Goal: Task Accomplishment & Management: Manage account settings

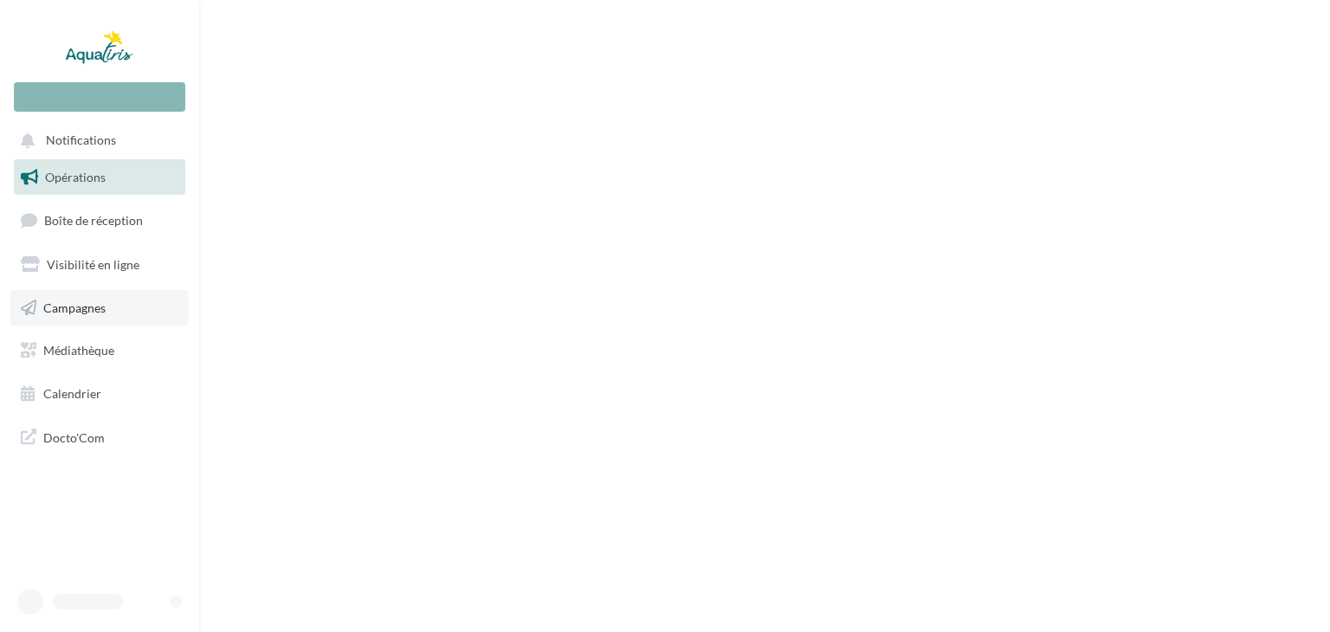
click at [119, 306] on link "Campagnes" at bounding box center [99, 308] width 178 height 36
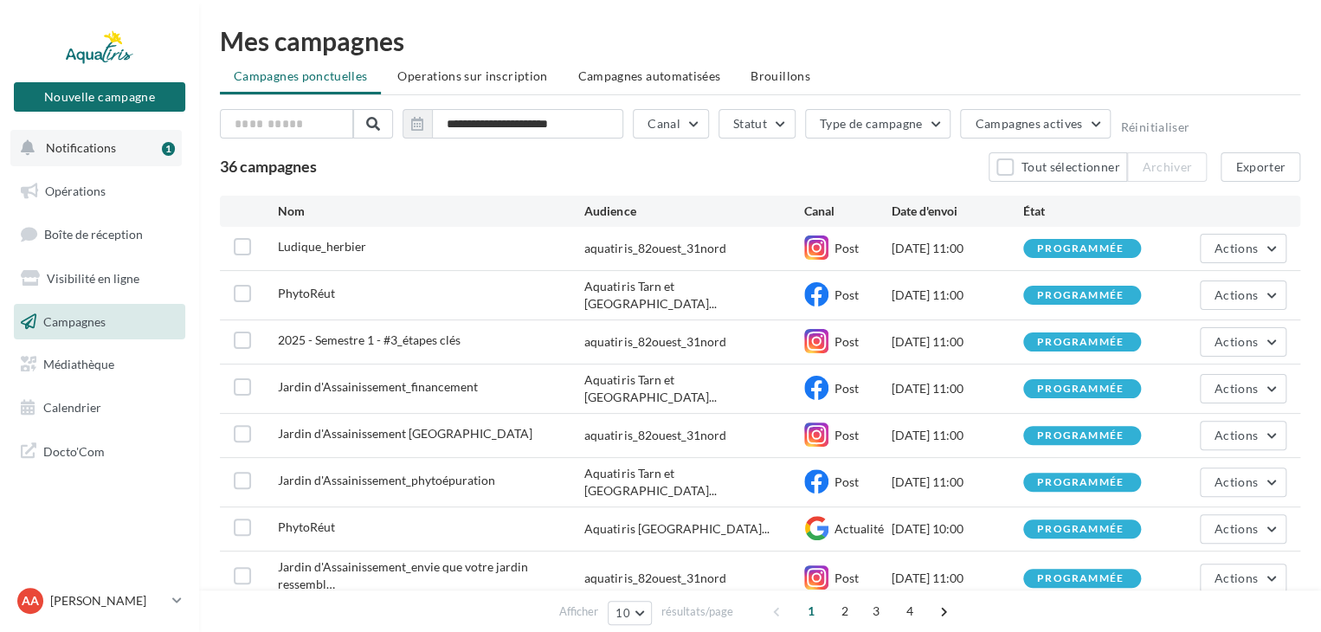
click at [119, 153] on button "Notifications 1" at bounding box center [95, 148] width 171 height 36
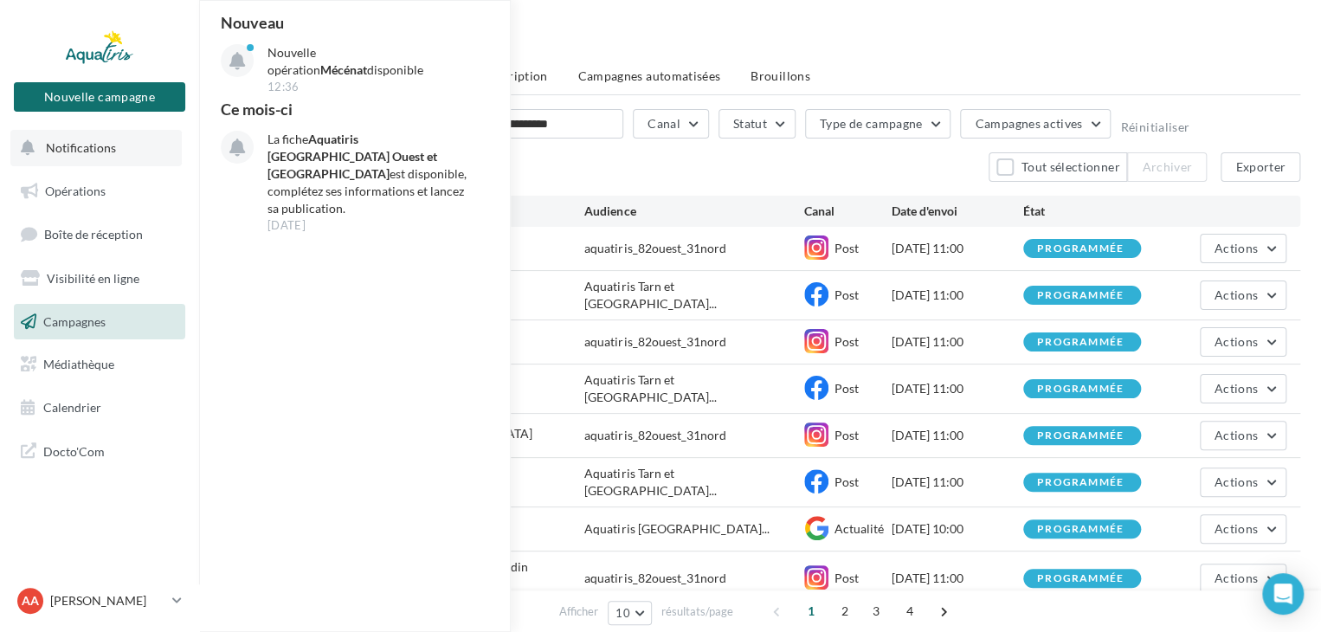
click at [87, 143] on span "Notifications" at bounding box center [81, 147] width 70 height 15
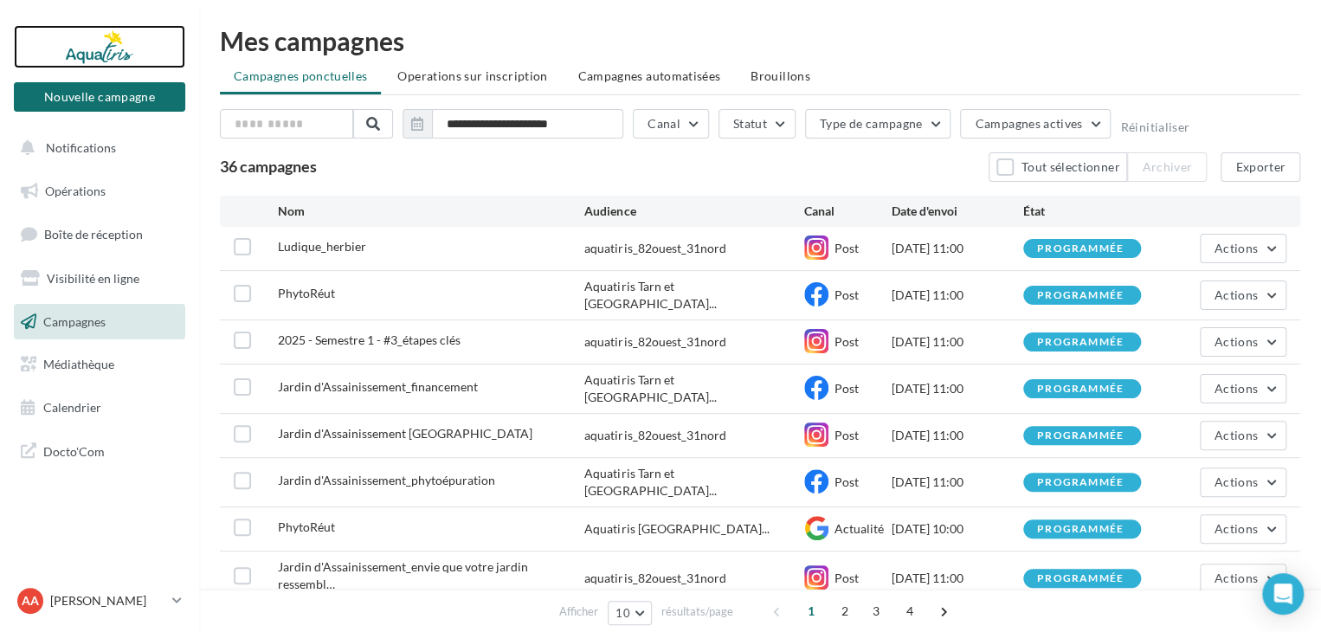
click at [107, 53] on div at bounding box center [99, 46] width 139 height 43
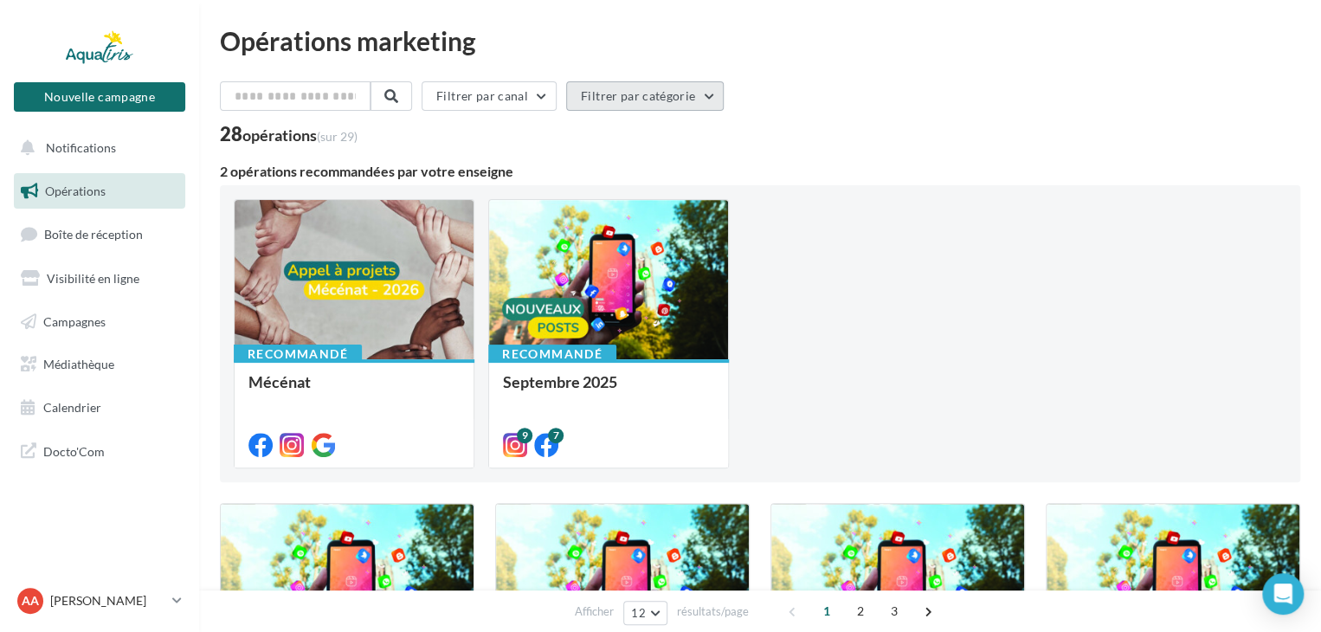
click at [684, 100] on button "Filtrer par catégorie" at bounding box center [645, 95] width 158 height 29
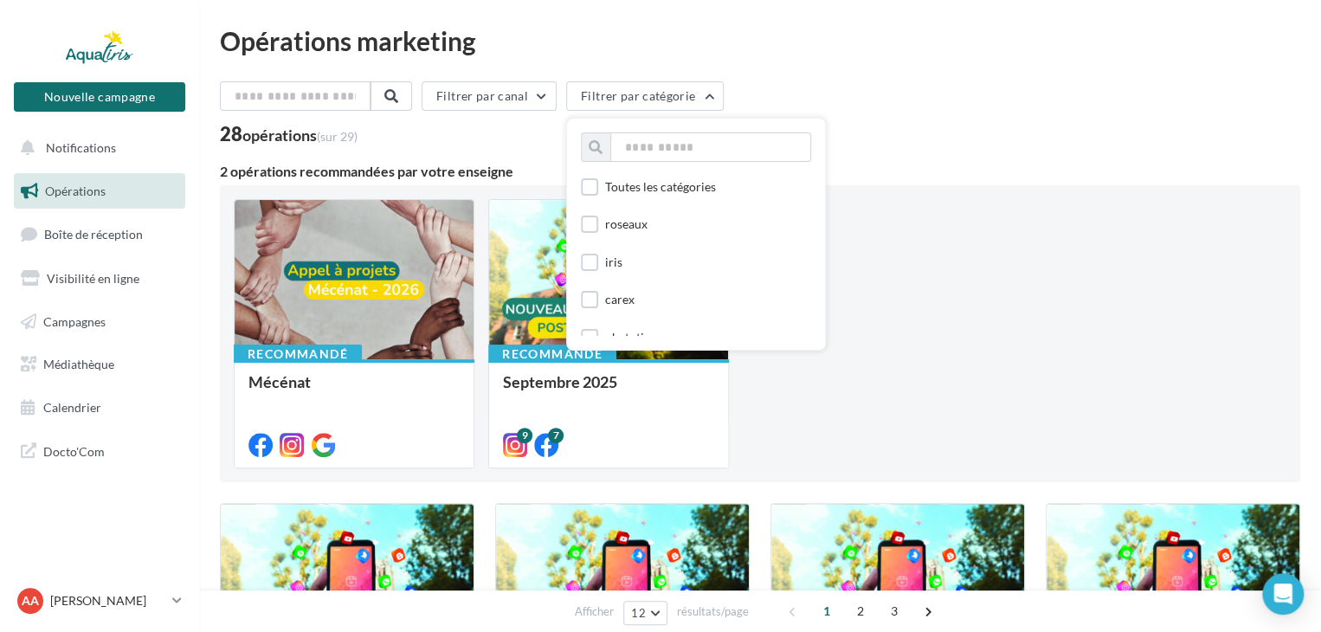
click at [953, 99] on div "Filtrer par canal Filtrer par catégorie Toutes les catégories roseaux iris care…" at bounding box center [760, 99] width 1080 height 36
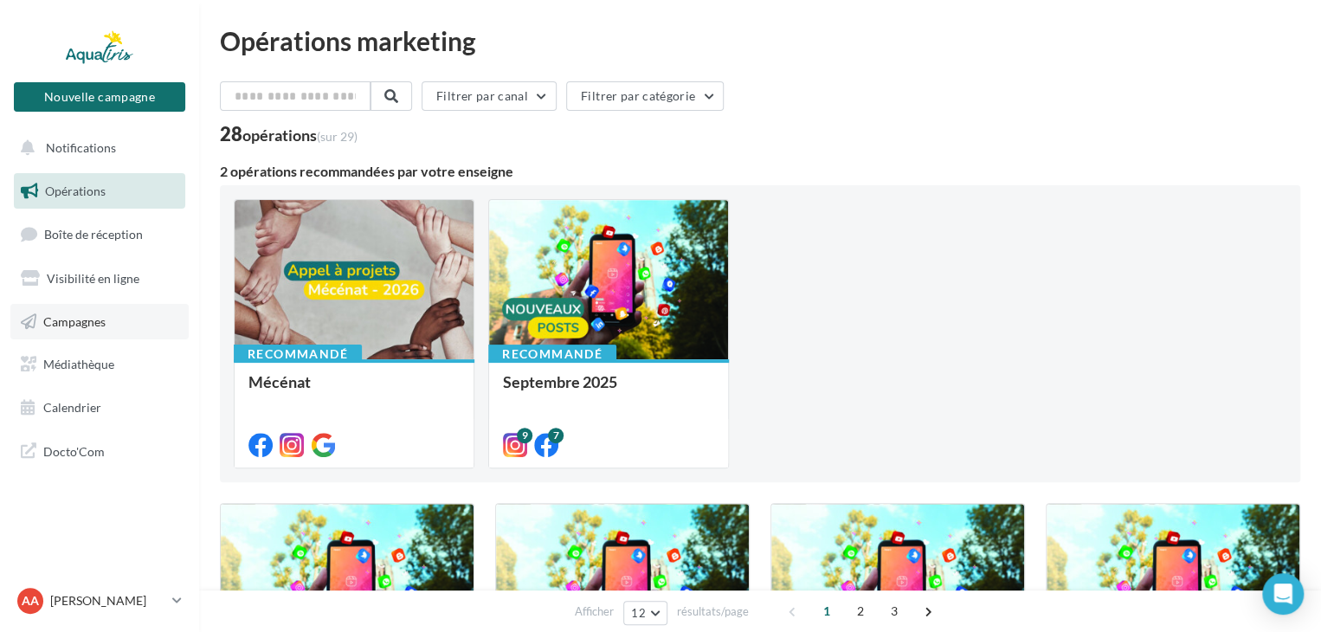
click at [110, 326] on link "Campagnes" at bounding box center [99, 322] width 178 height 36
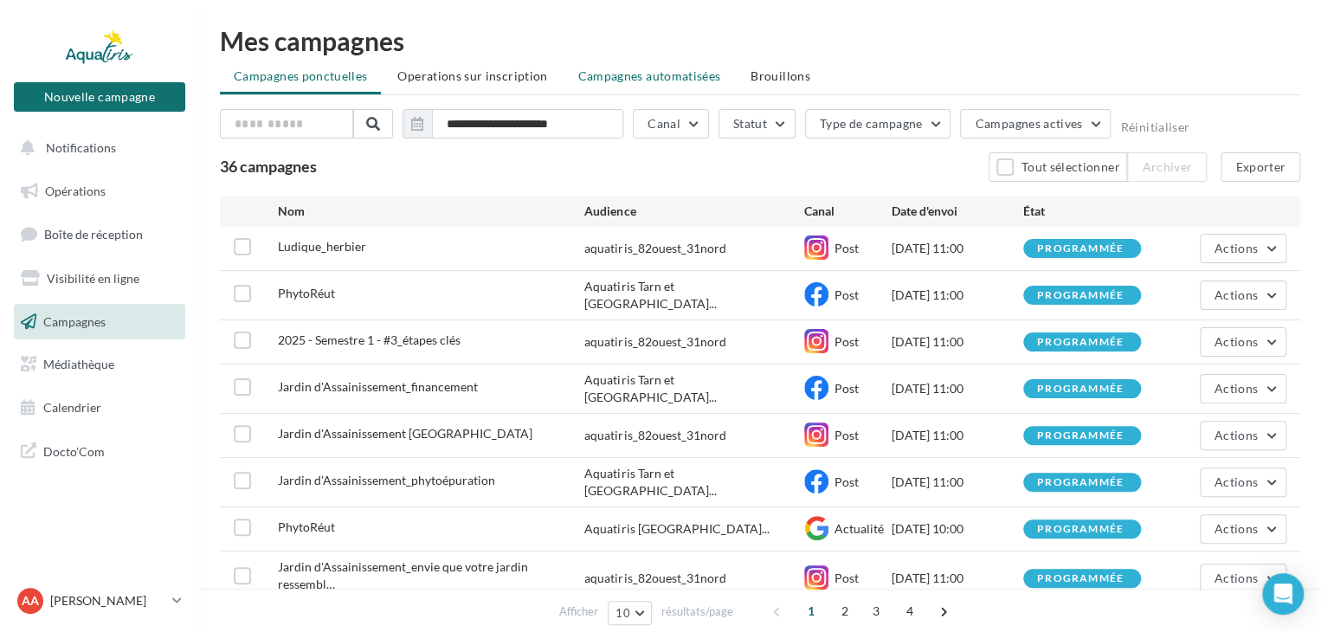
click at [672, 77] on span "Campagnes automatisées" at bounding box center [648, 75] width 143 height 15
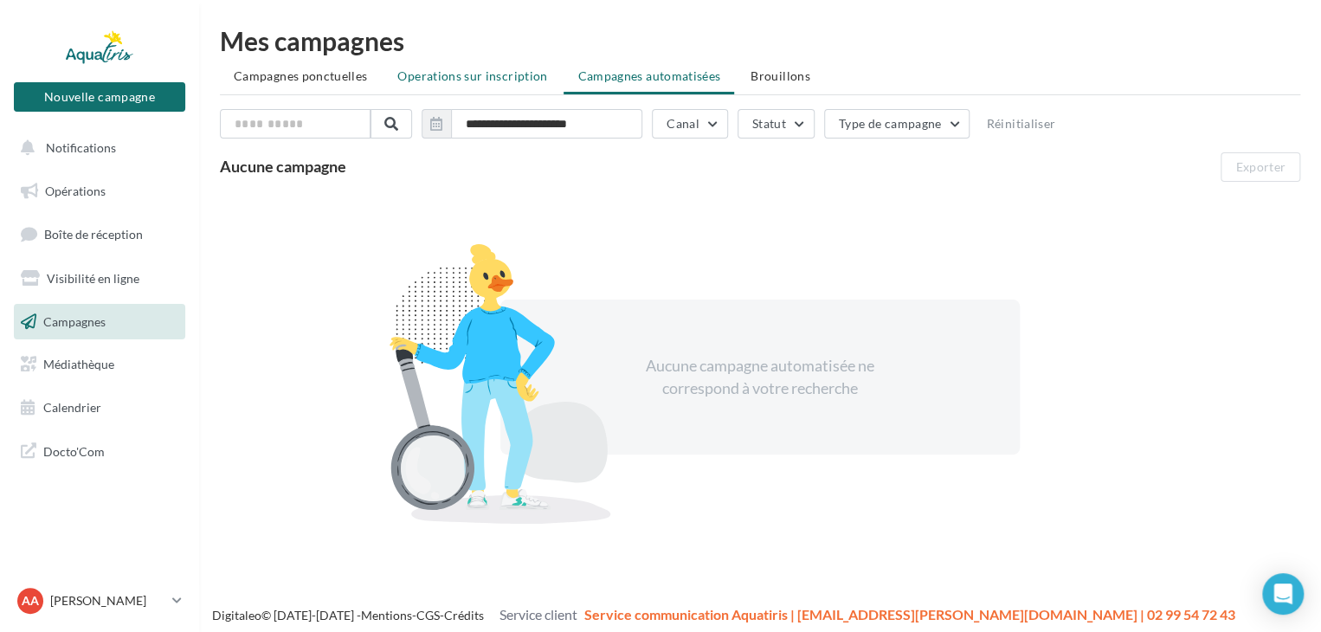
click at [496, 84] on li "Operations sur inscription" at bounding box center [472, 76] width 177 height 31
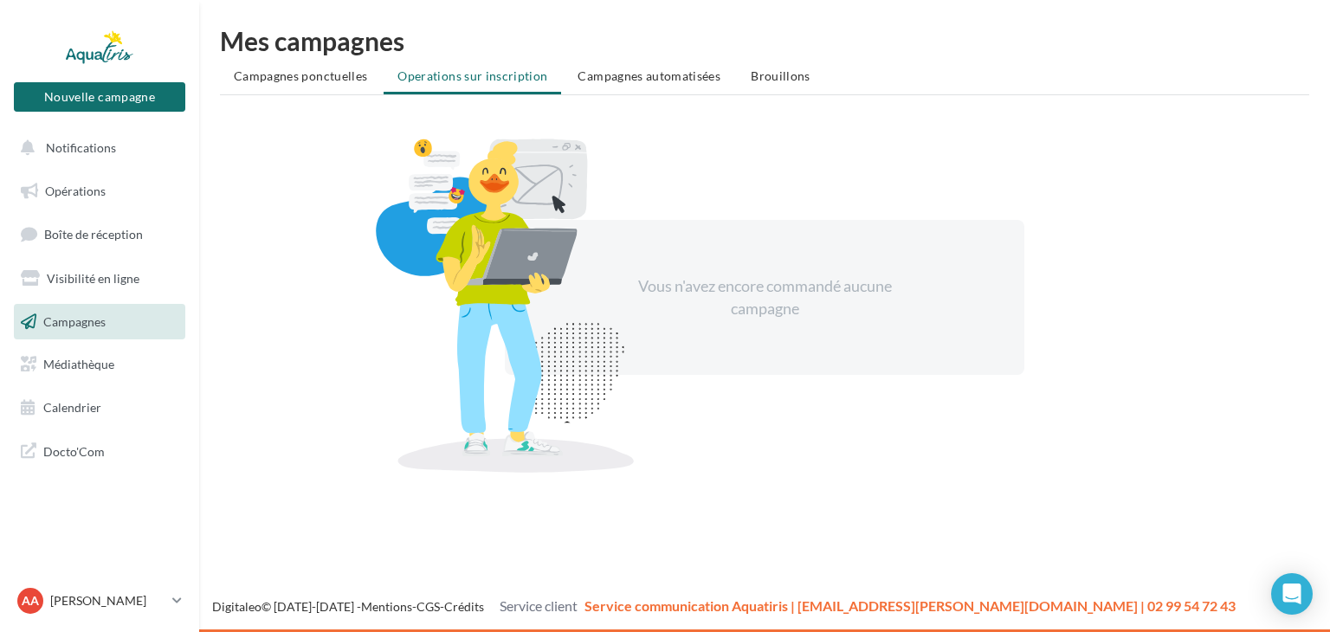
click at [312, 92] on ul "Campagnes ponctuelles Operations sur inscription Campagnes automatisées Brouill…" at bounding box center [764, 78] width 1089 height 35
click at [313, 83] on span "Campagnes ponctuelles" at bounding box center [300, 75] width 133 height 15
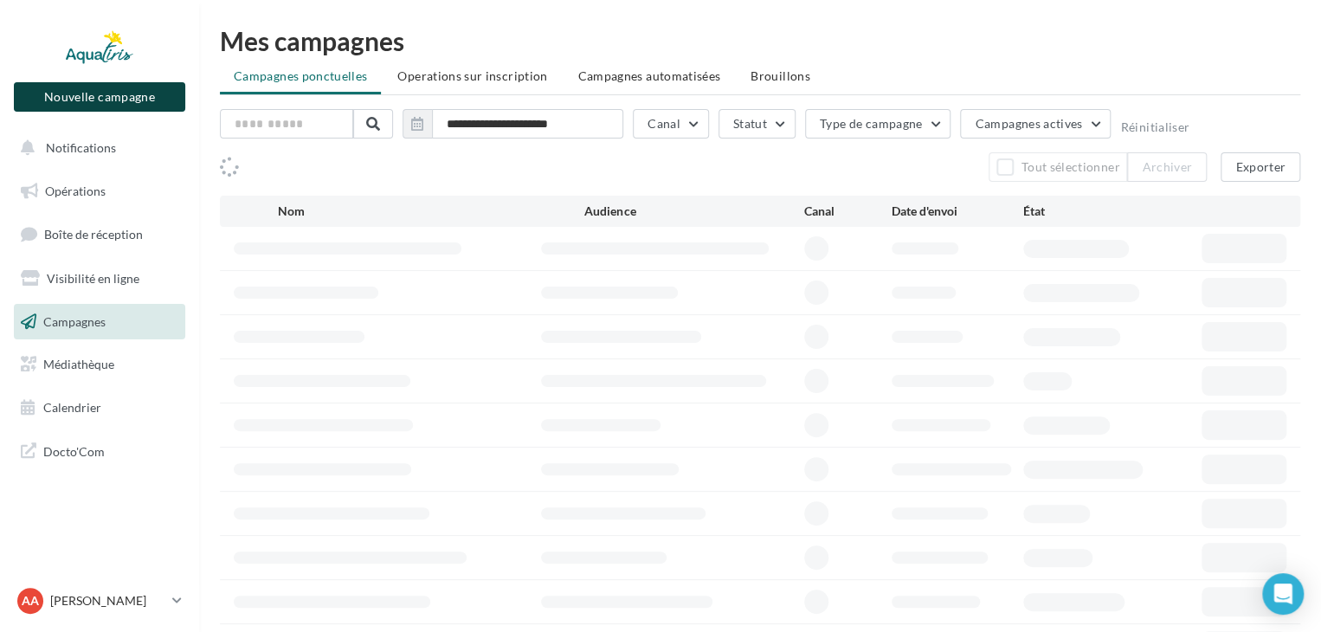
click at [129, 84] on button "Nouvelle campagne" at bounding box center [99, 96] width 171 height 29
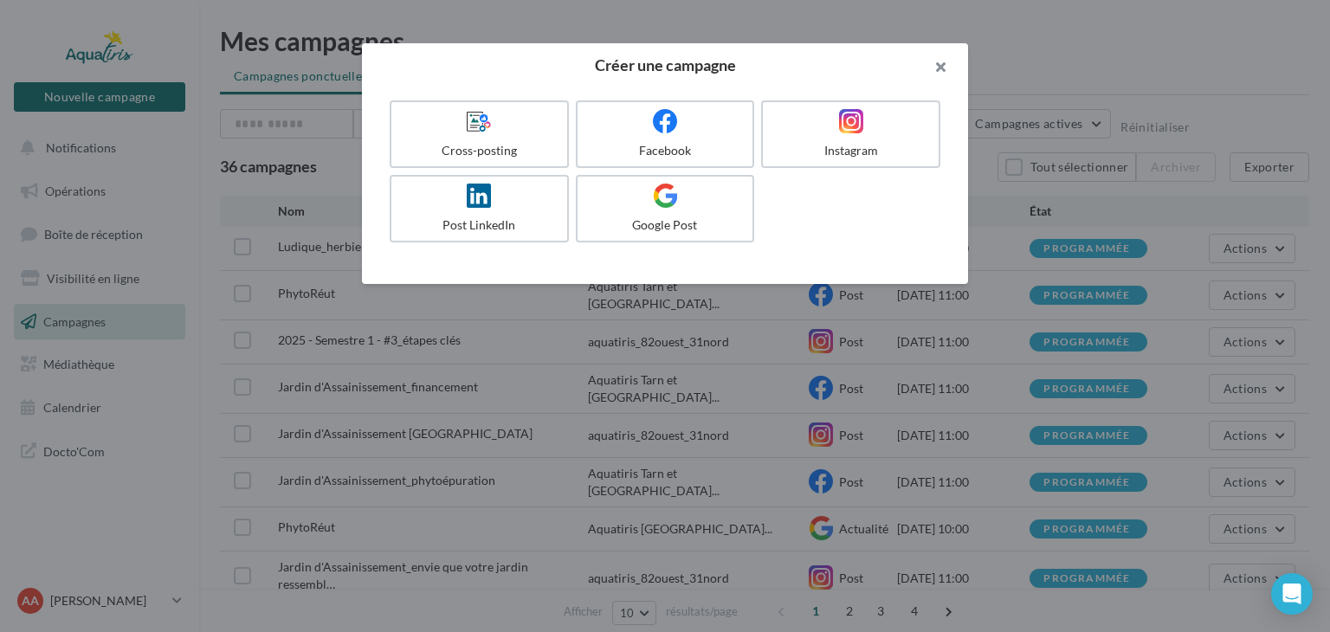
click at [931, 70] on button "button" at bounding box center [933, 69] width 69 height 52
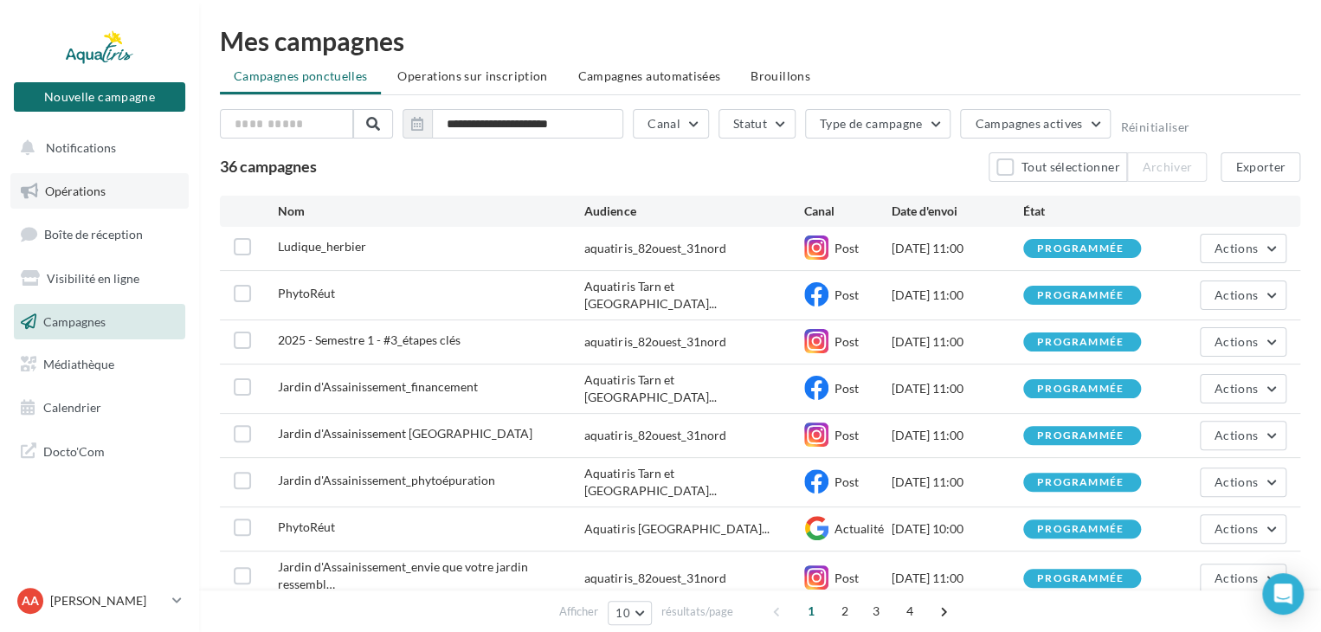
click at [128, 193] on link "Opérations" at bounding box center [99, 191] width 178 height 36
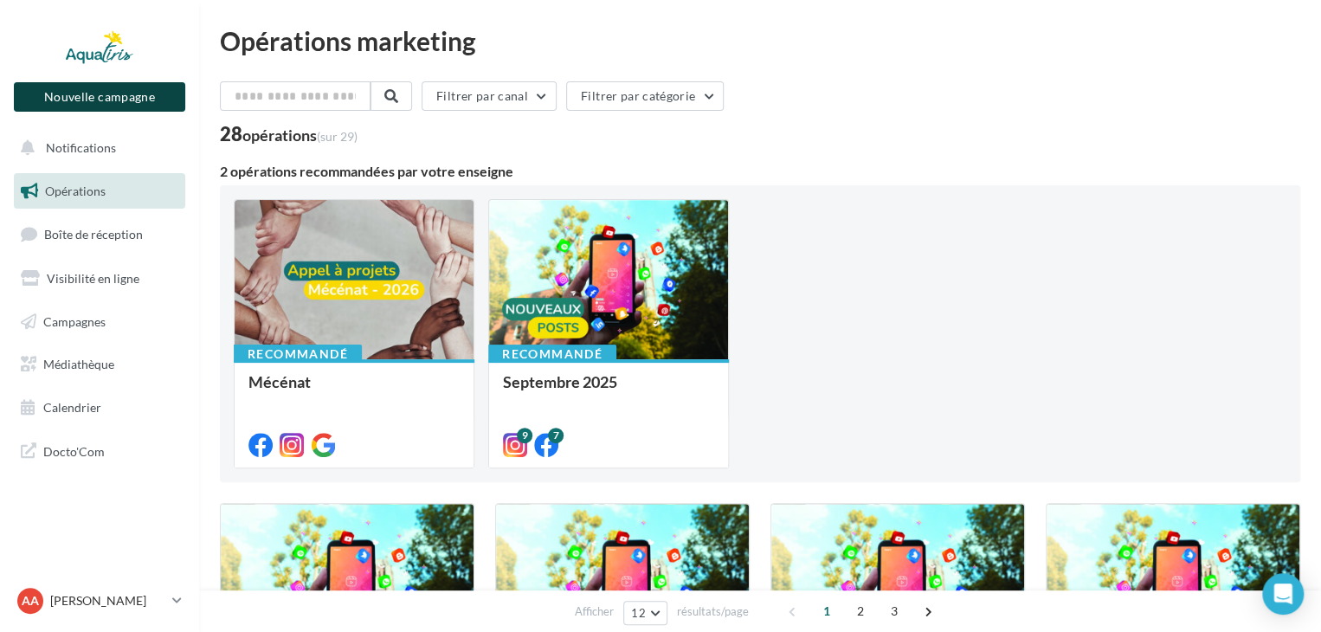
click at [139, 100] on button "Nouvelle campagne" at bounding box center [99, 96] width 171 height 29
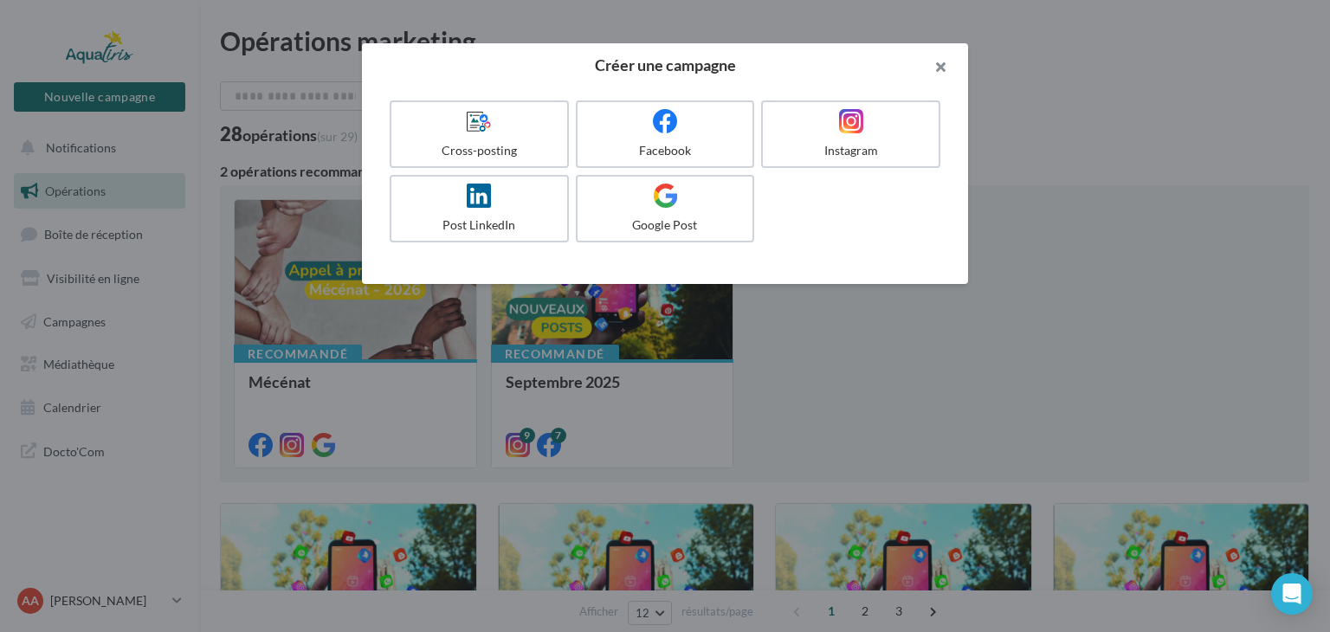
click at [935, 66] on button "button" at bounding box center [933, 69] width 69 height 52
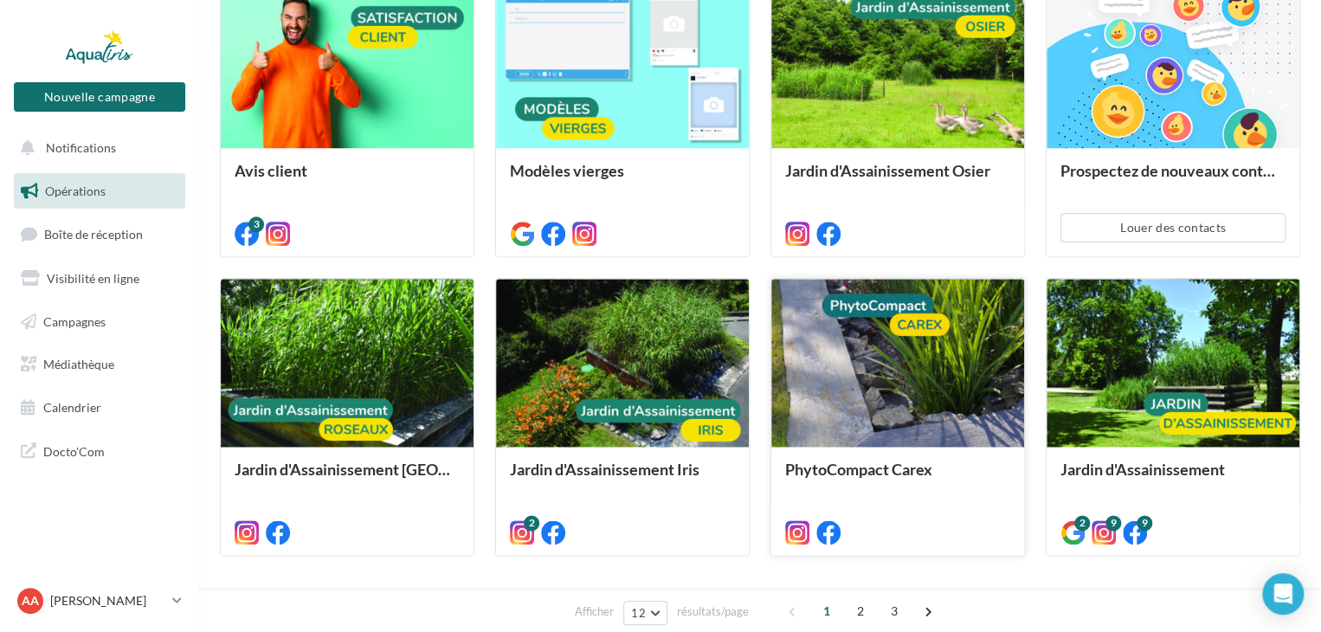
scroll to position [890, 0]
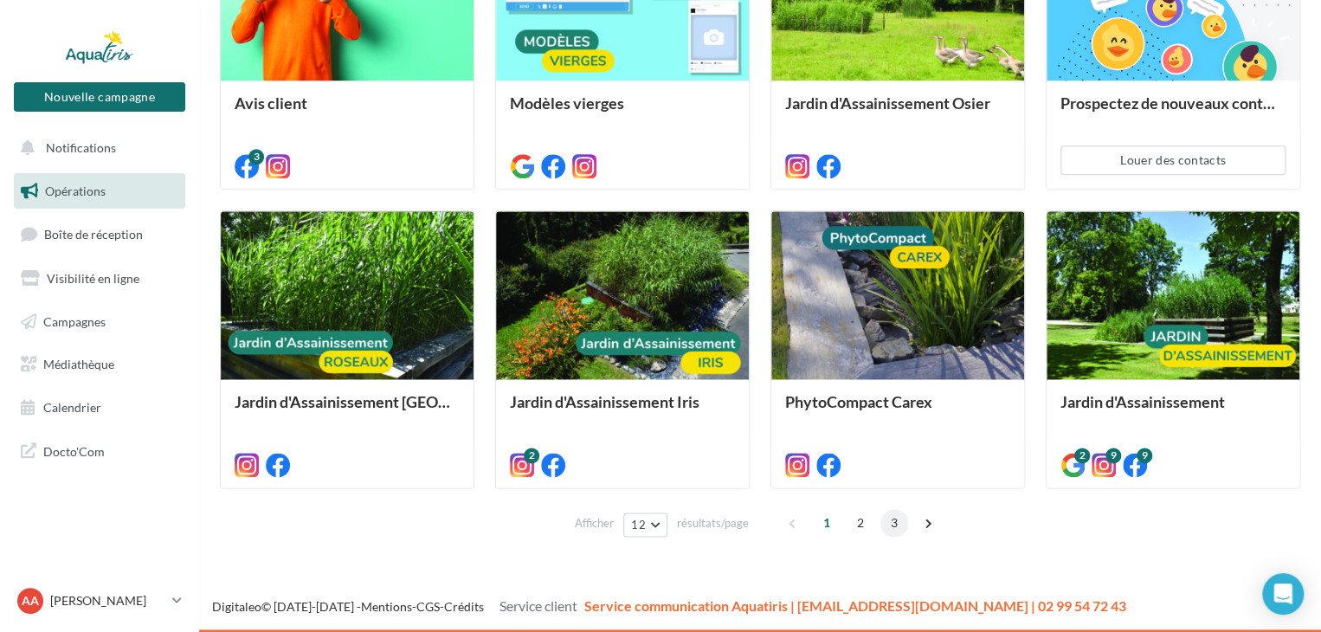
click at [898, 520] on span "3" at bounding box center [894, 523] width 28 height 28
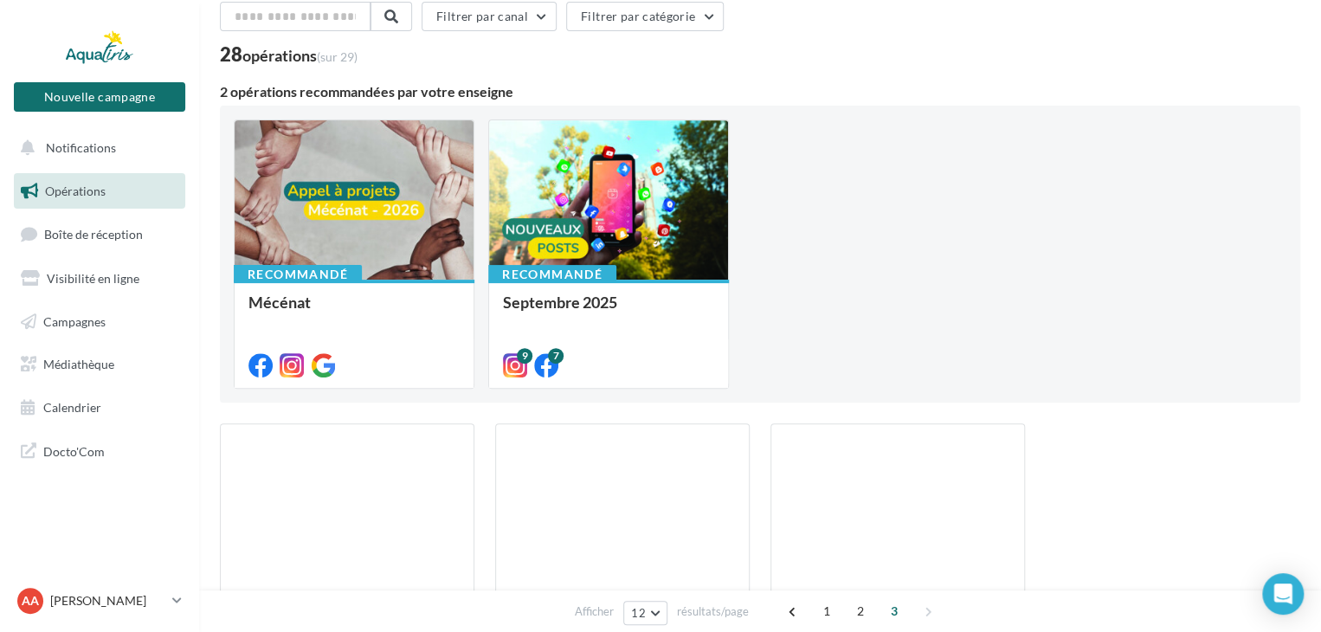
scroll to position [0, 0]
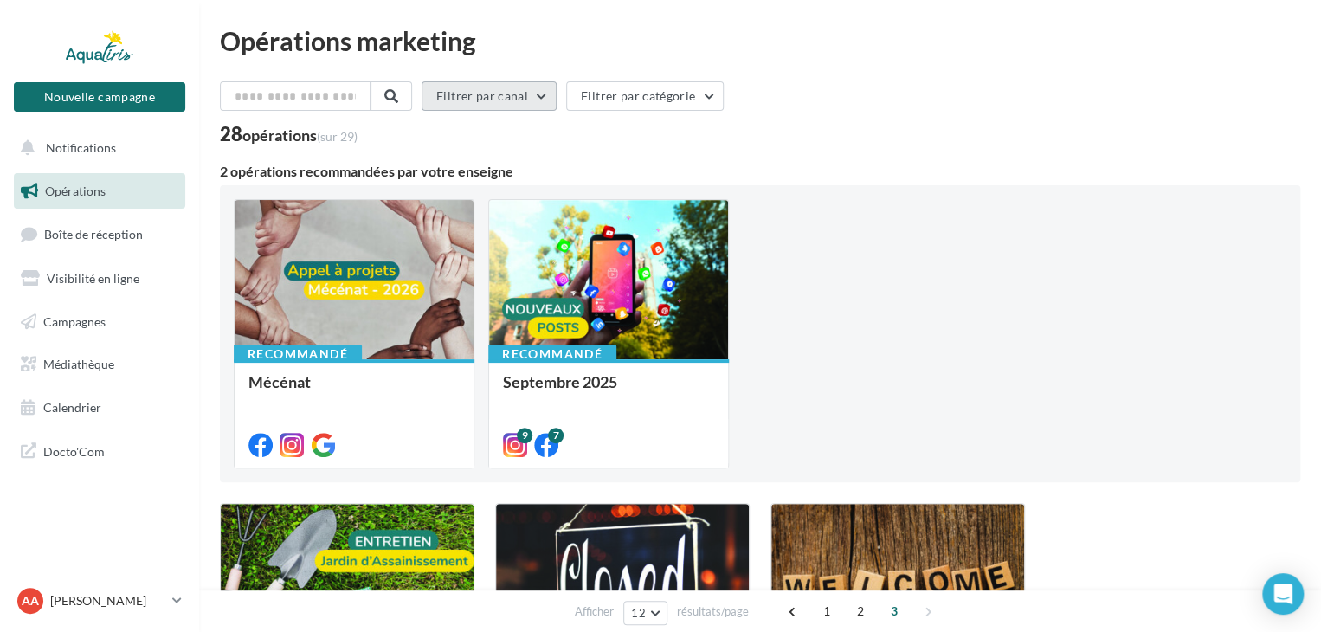
click at [511, 88] on button "Filtrer par canal" at bounding box center [489, 95] width 135 height 29
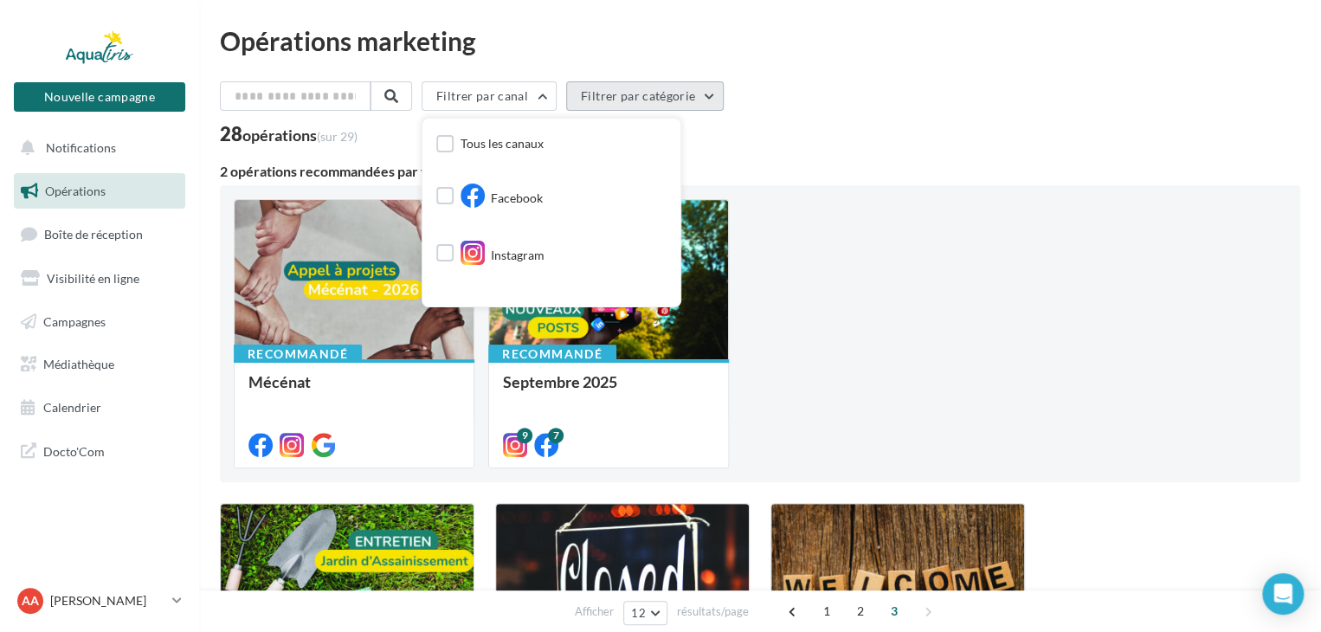
click at [624, 89] on button "Filtrer par catégorie" at bounding box center [645, 95] width 158 height 29
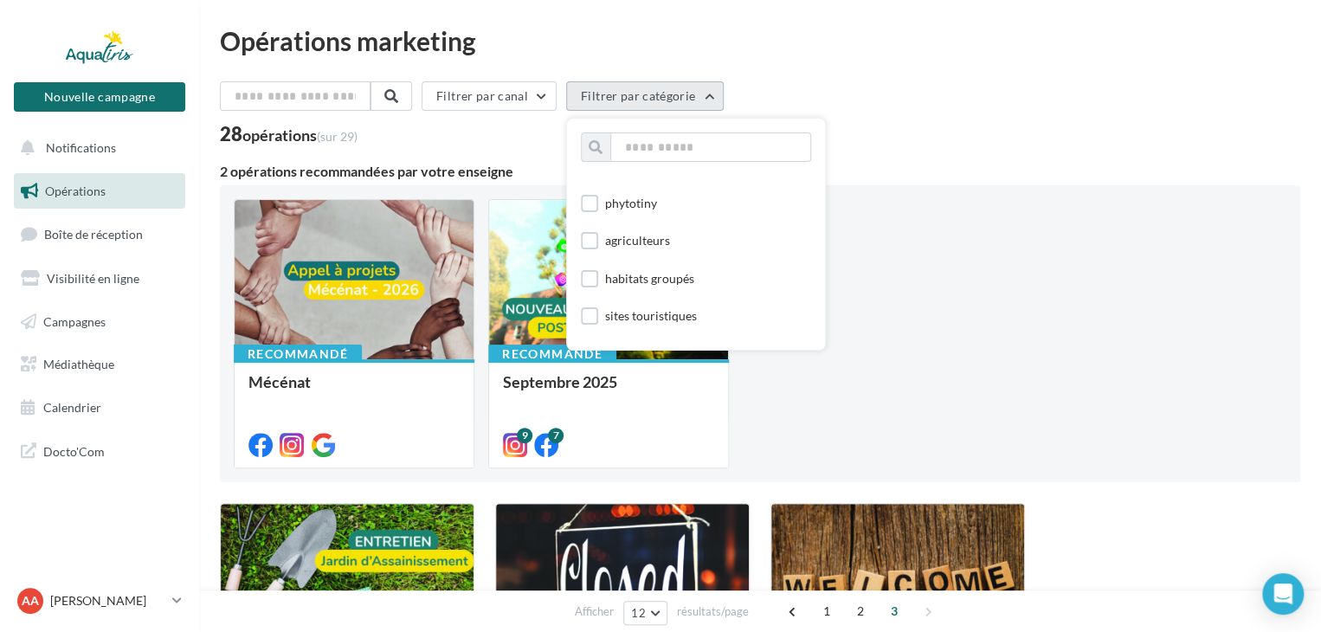
scroll to position [242, 0]
click at [997, 64] on div "Opérations marketing Filtrer par canal Filtrer par catégorie Toutes les catégor…" at bounding box center [760, 432] width 1080 height 809
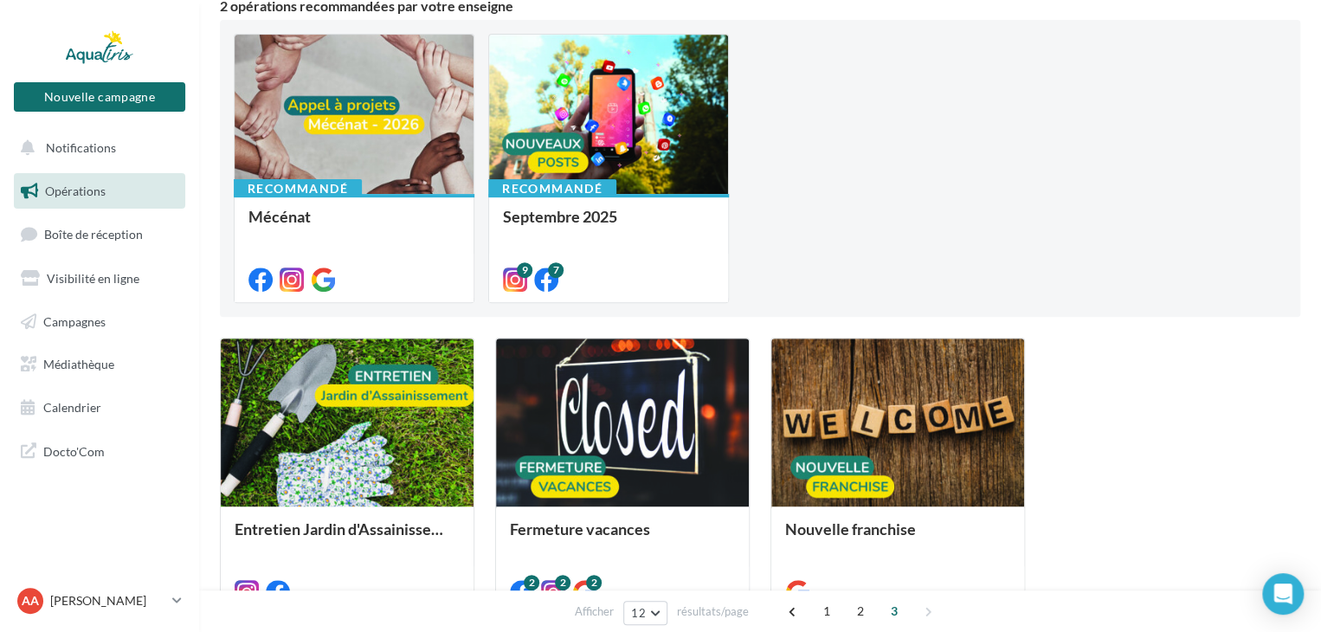
scroll to position [0, 0]
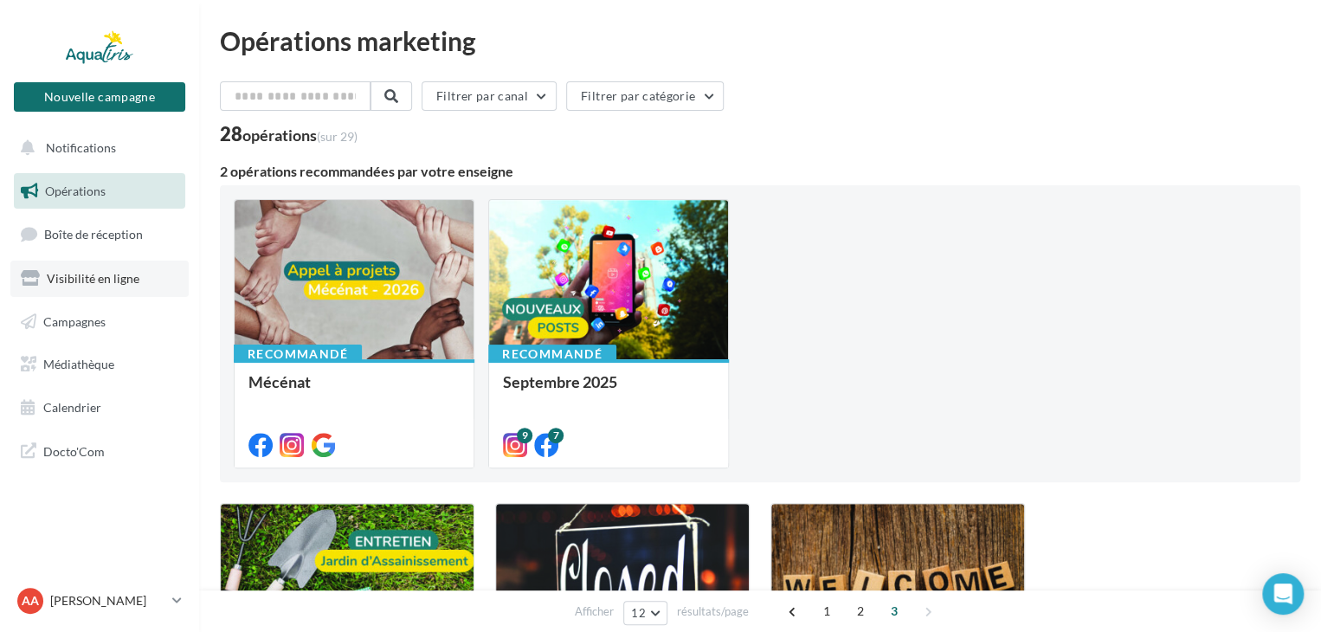
click at [123, 285] on span "Visibilité en ligne" at bounding box center [93, 278] width 93 height 15
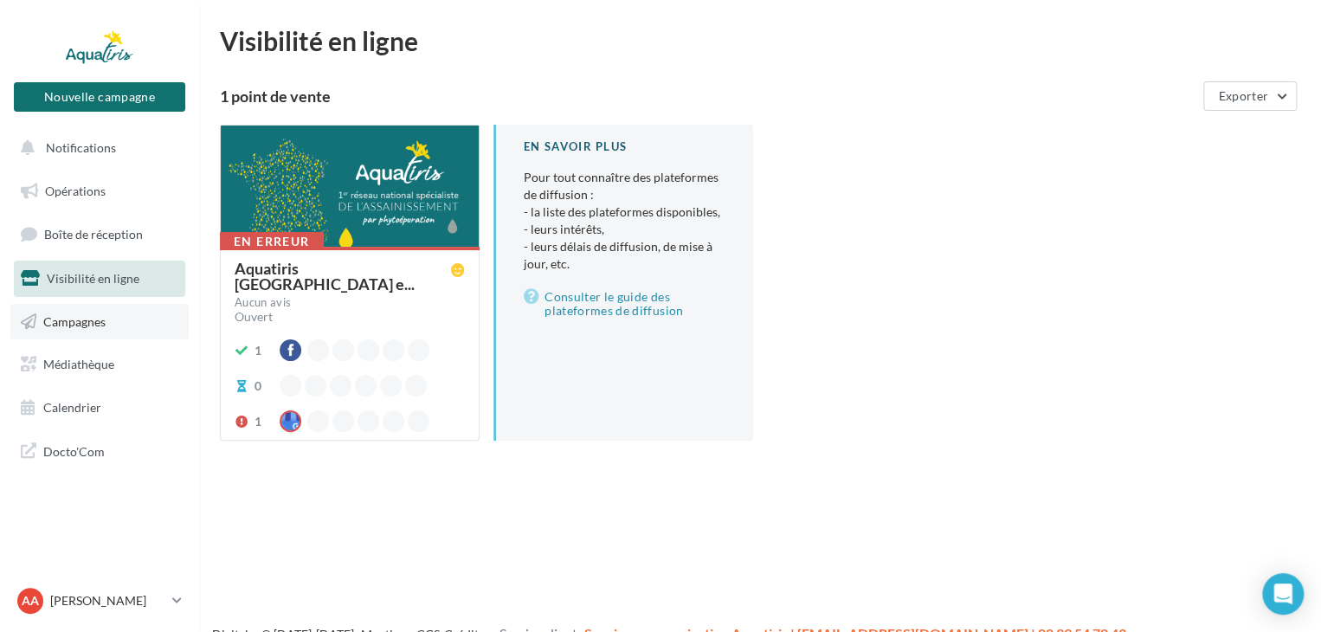
click at [129, 330] on link "Campagnes" at bounding box center [99, 322] width 178 height 36
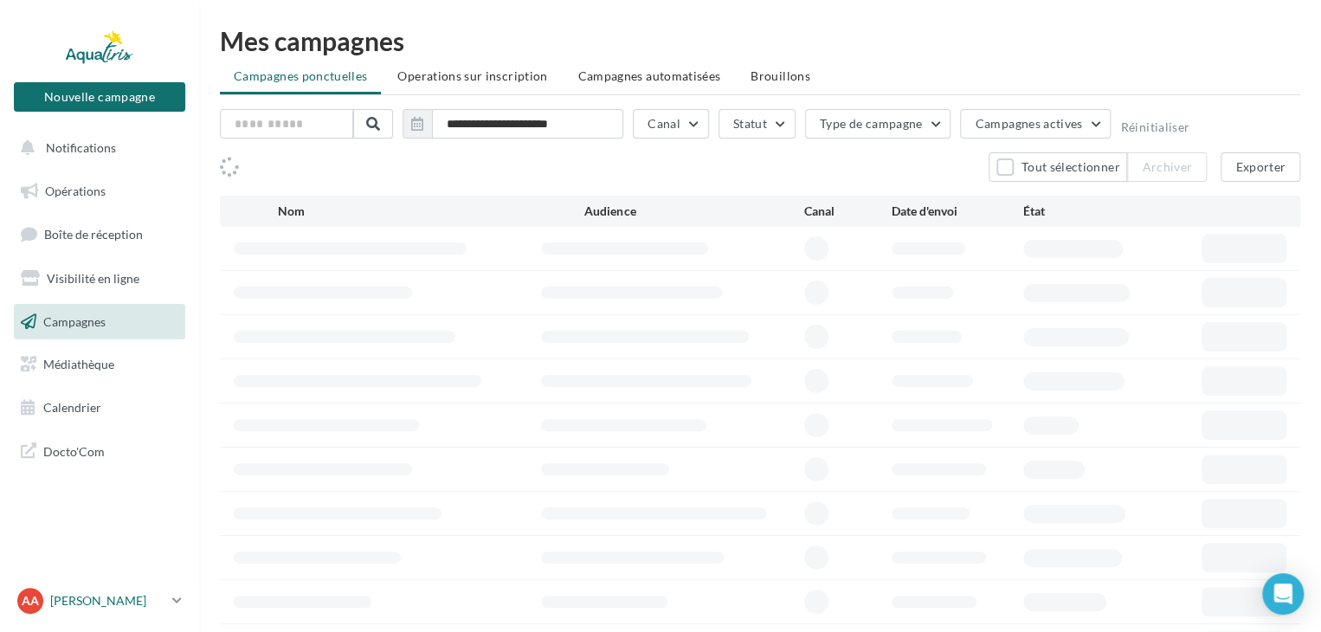
click at [184, 596] on link "AA [PERSON_NAME] [EMAIL_ADDRESS][DOMAIN_NAME]" at bounding box center [99, 600] width 171 height 33
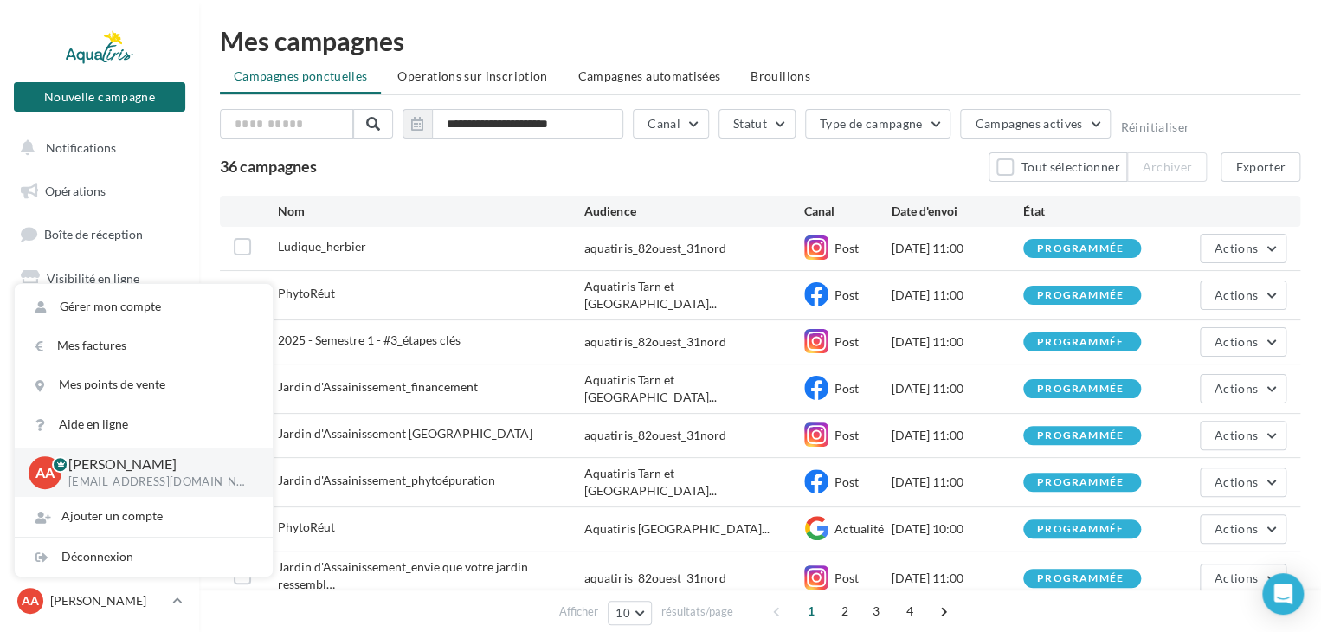
drag, startPoint x: 915, startPoint y: 51, endPoint x: 875, endPoint y: 64, distance: 41.9
click at [915, 53] on div "Mes campagnes" at bounding box center [760, 41] width 1080 height 26
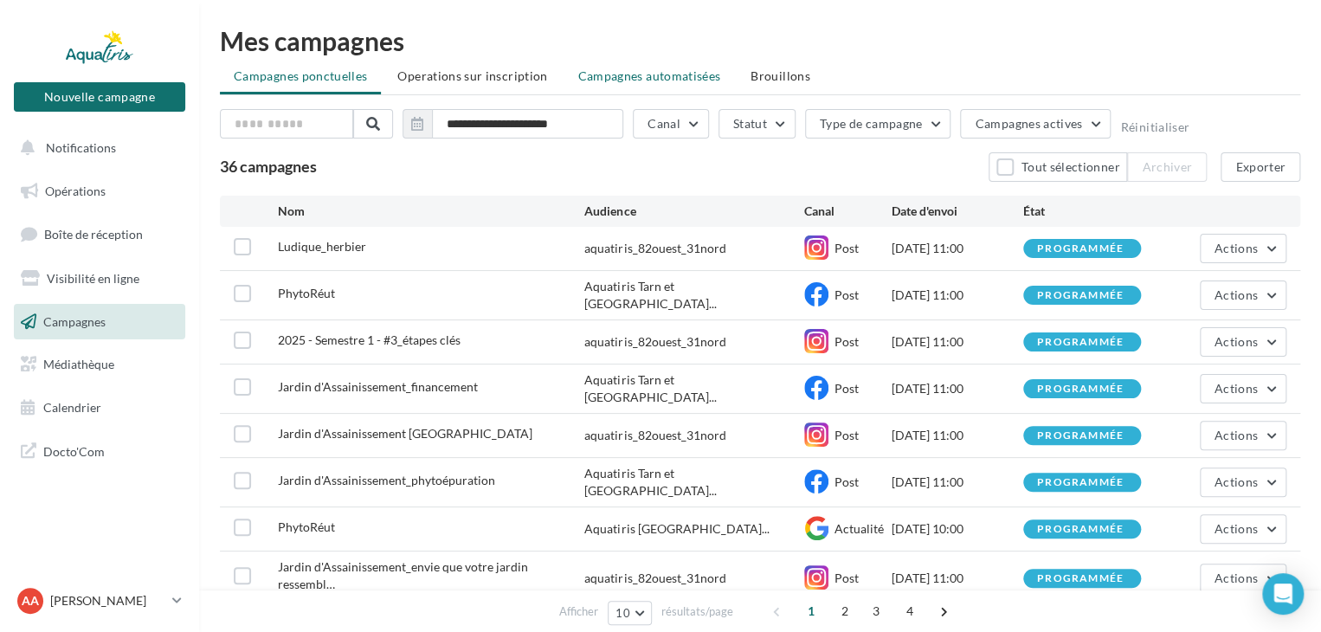
click at [682, 82] on span "Campagnes automatisées" at bounding box center [648, 75] width 143 height 15
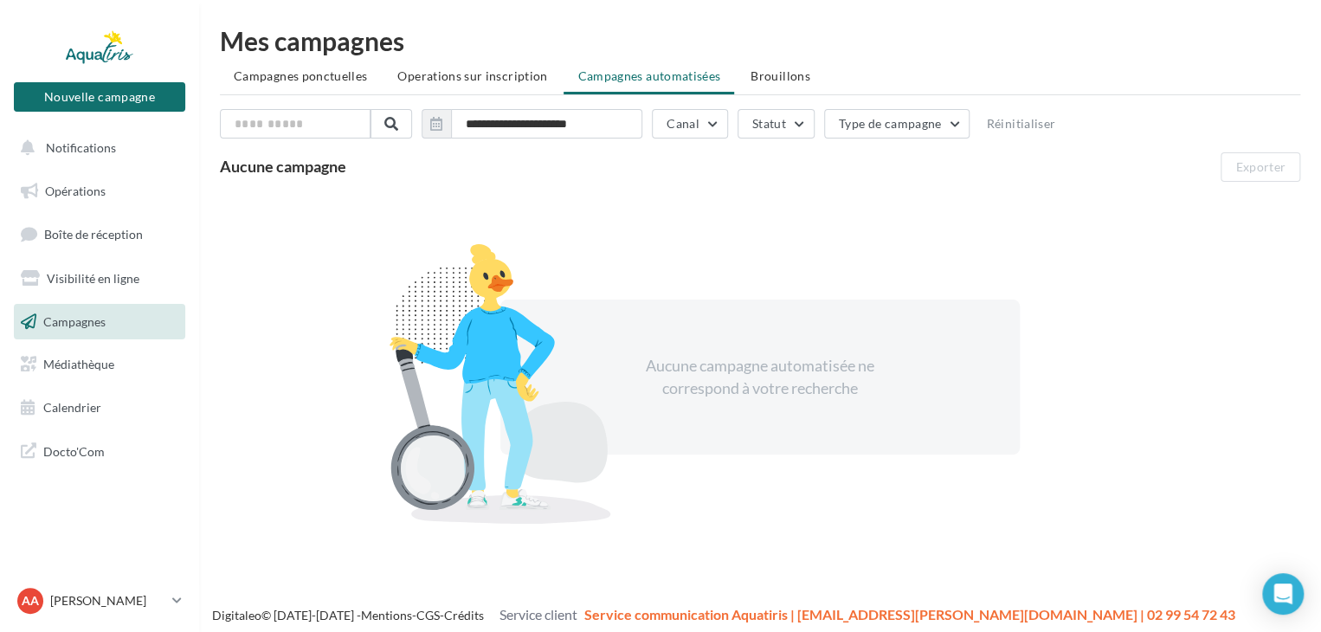
click at [847, 370] on div "Aucune campagne automatisée ne correspond à votre recherche" at bounding box center [760, 377] width 298 height 44
click at [675, 391] on div "Aucune campagne automatisée ne correspond à votre recherche" at bounding box center [760, 377] width 298 height 44
click at [671, 358] on div "Aucune campagne automatisée ne correspond à votre recherche" at bounding box center [760, 377] width 298 height 44
click at [116, 65] on div at bounding box center [99, 46] width 139 height 43
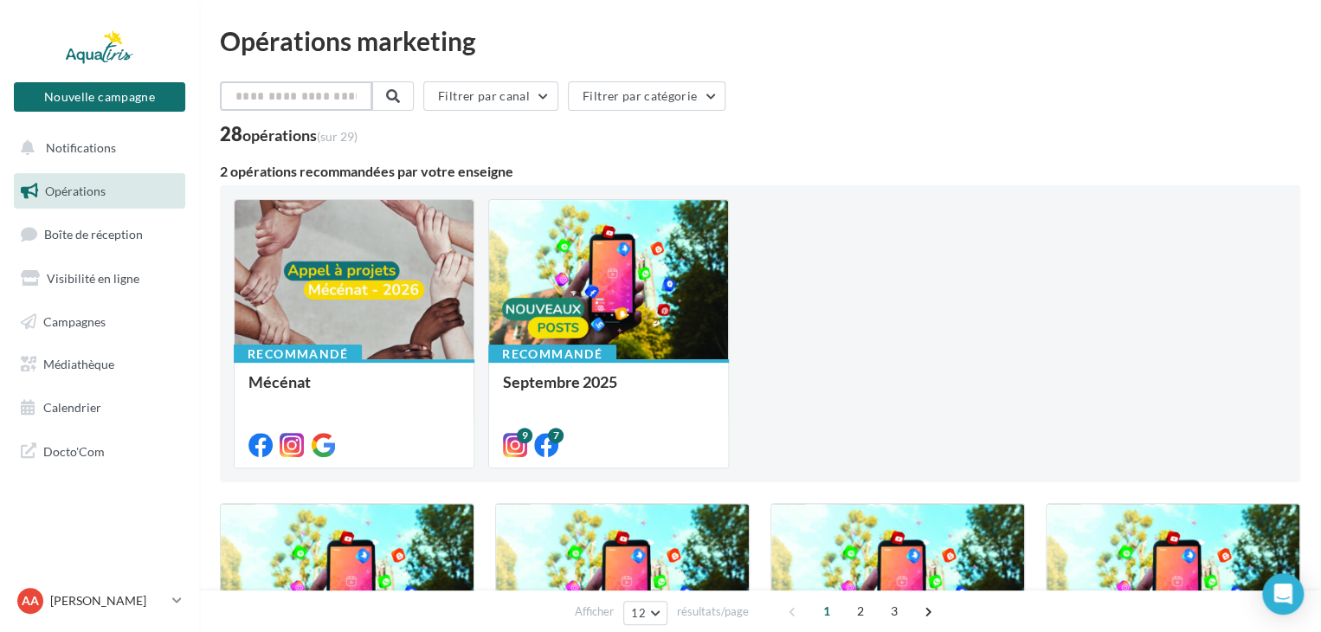
click at [311, 94] on input "text" at bounding box center [296, 95] width 152 height 29
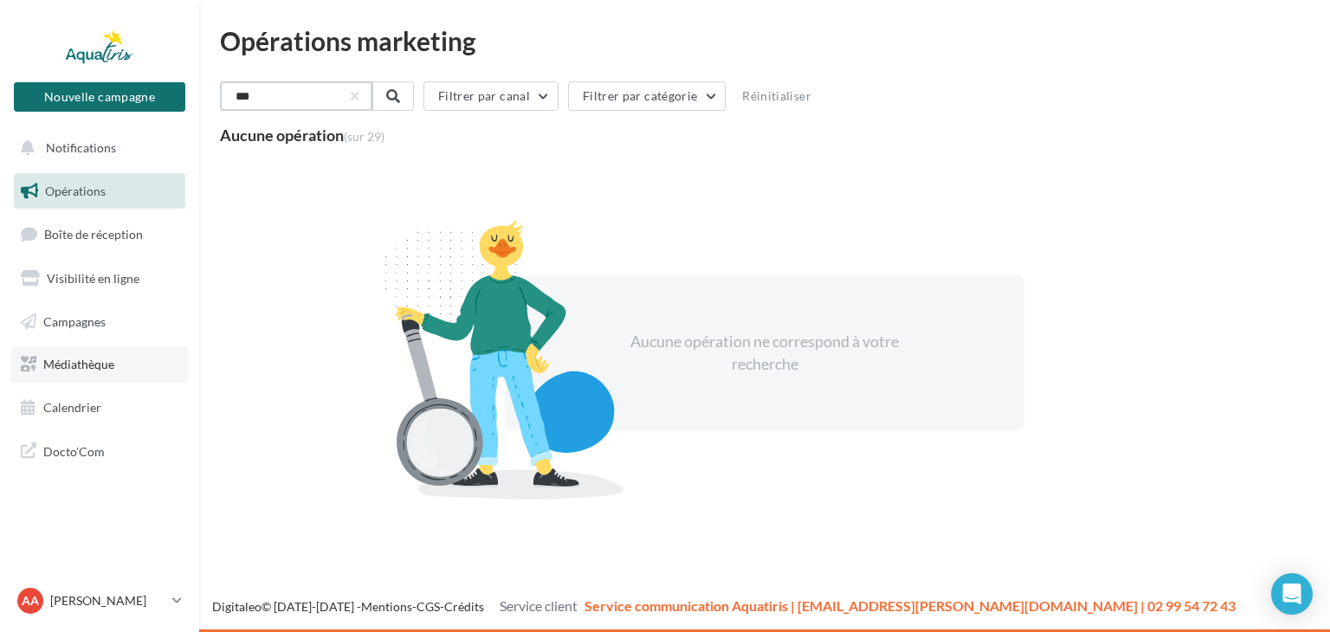
type input "***"
click at [118, 362] on link "Médiathèque" at bounding box center [99, 364] width 178 height 36
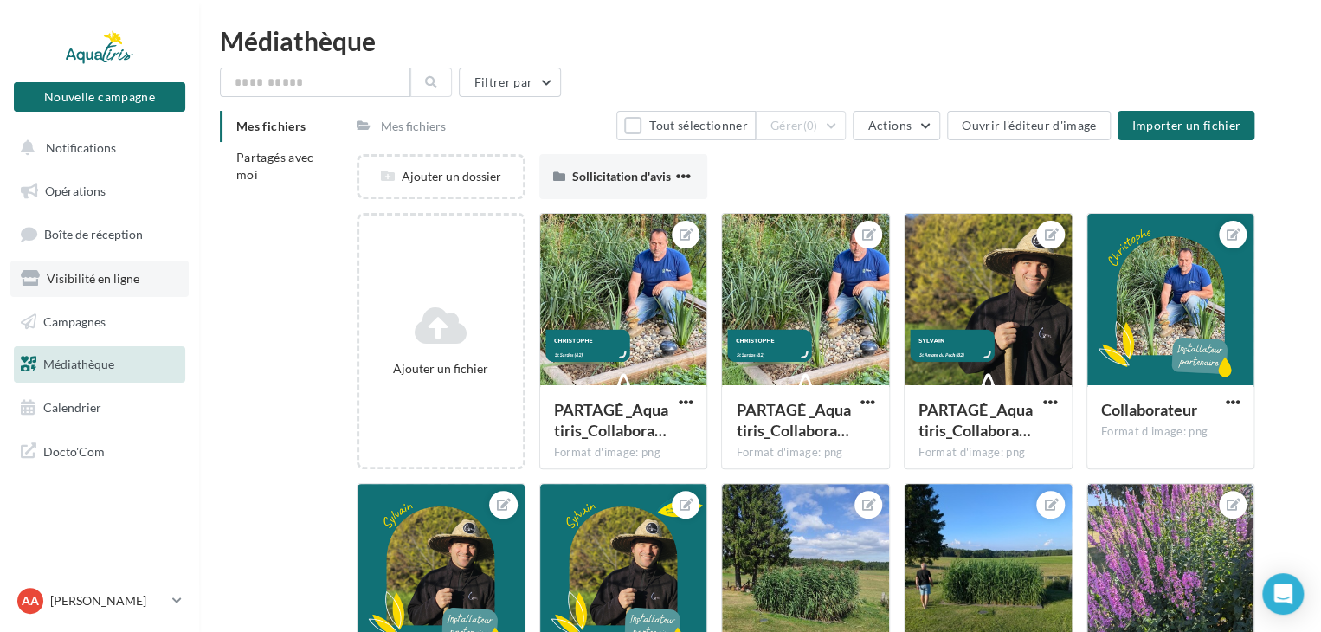
click at [90, 275] on span "Visibilité en ligne" at bounding box center [93, 278] width 93 height 15
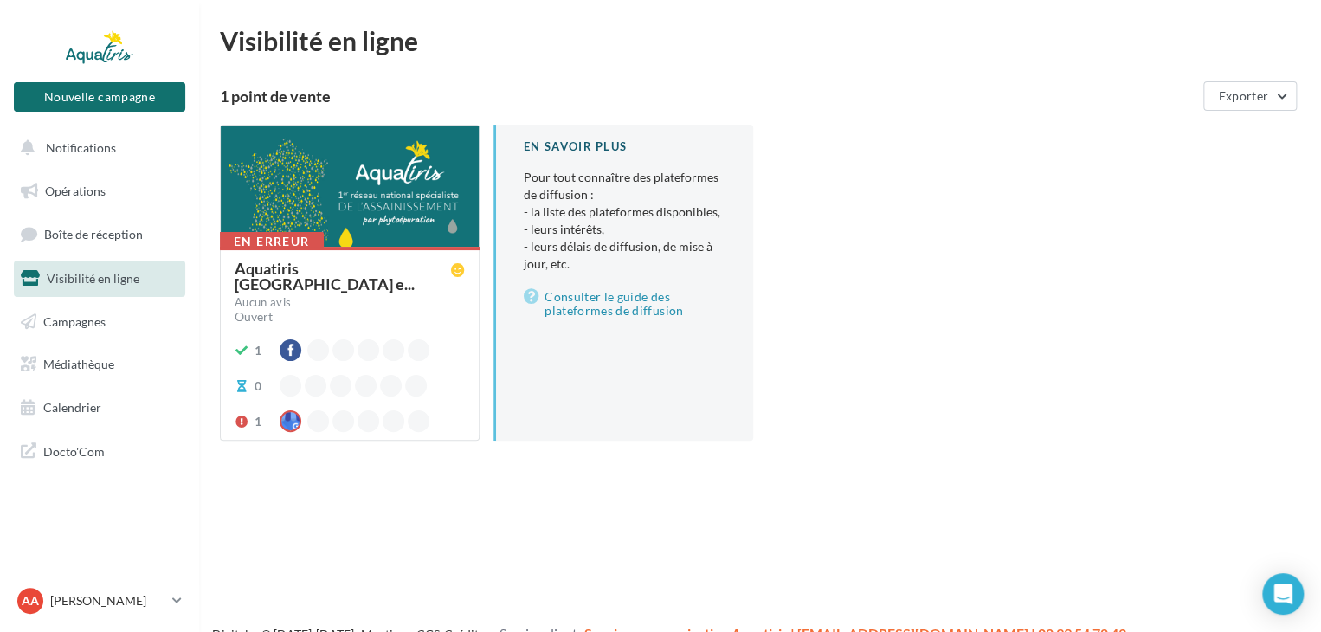
click at [315, 210] on div at bounding box center [350, 187] width 258 height 123
